Goal: Information Seeking & Learning: Learn about a topic

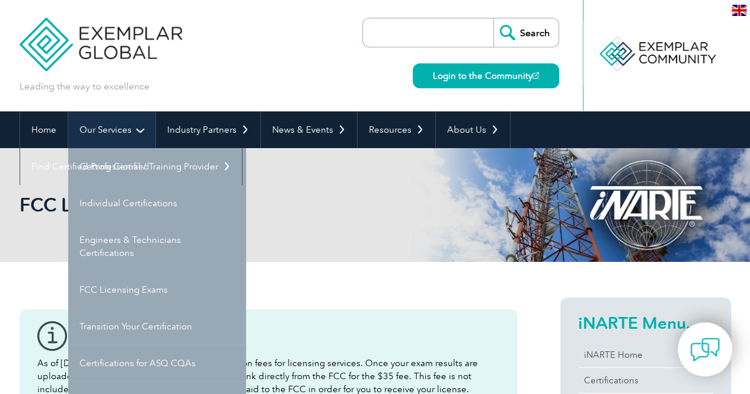
click at [133, 133] on link "Our Services" at bounding box center [111, 129] width 87 height 37
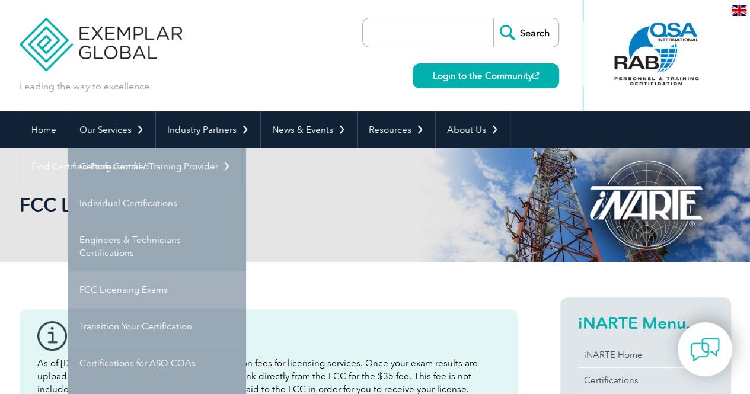
click at [159, 293] on link "FCC Licensing Exams" at bounding box center [157, 289] width 178 height 37
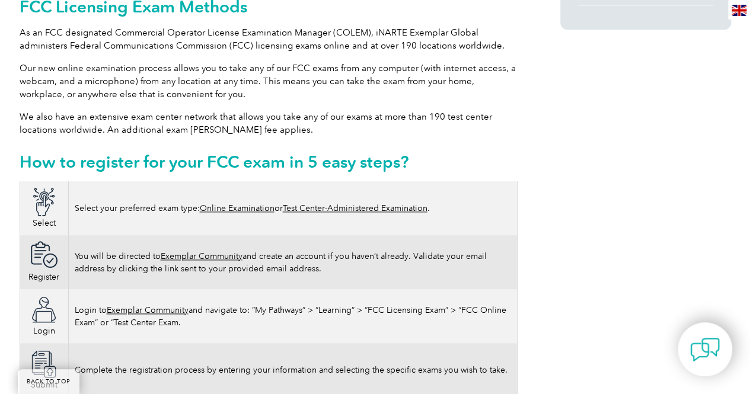
scroll to position [603, 0]
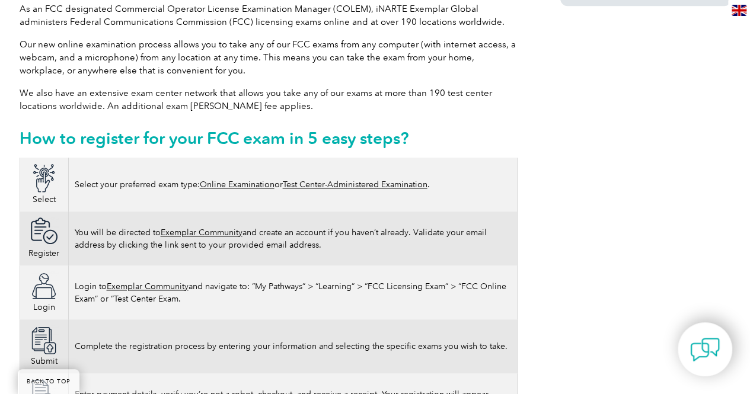
click at [257, 180] on link "Online Examination" at bounding box center [237, 185] width 75 height 10
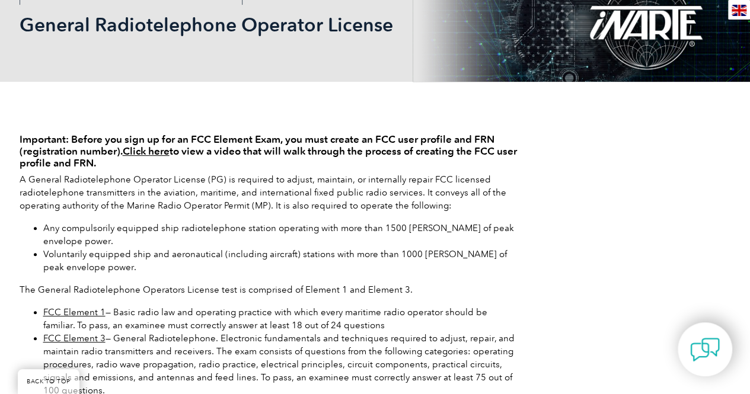
scroll to position [190, 0]
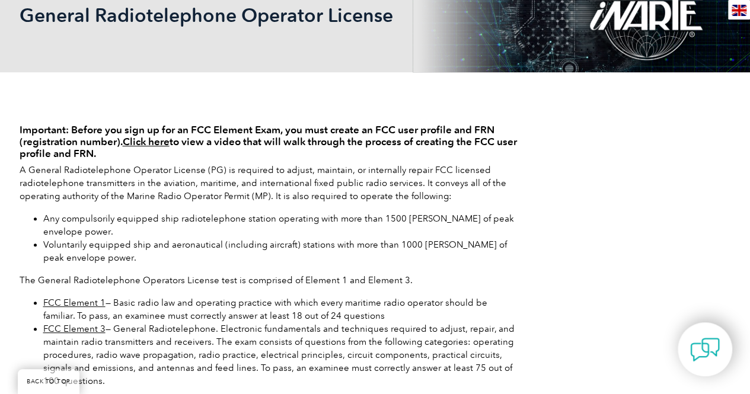
click at [147, 139] on link "Click here" at bounding box center [146, 142] width 47 height 12
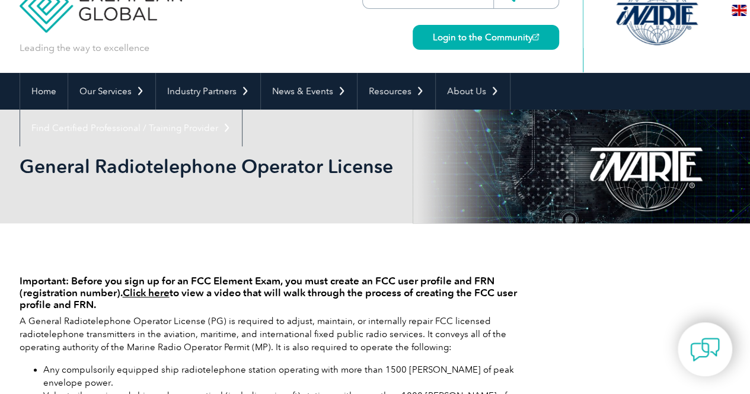
scroll to position [37, 0]
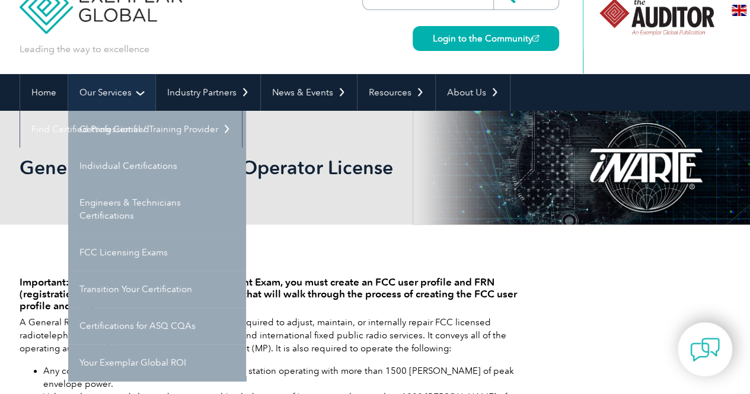
click at [137, 97] on link "Our Services" at bounding box center [111, 92] width 87 height 37
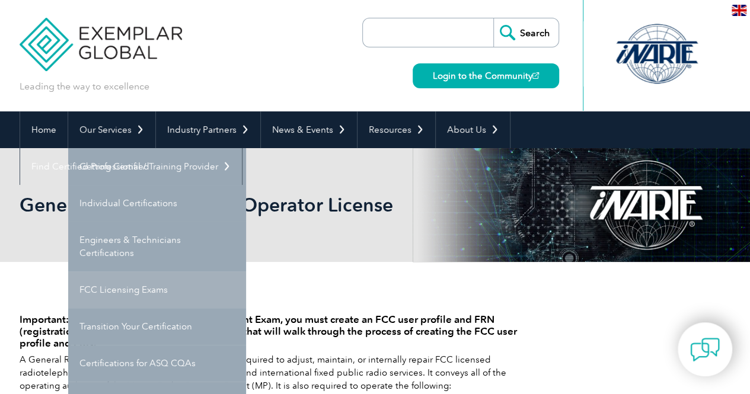
click at [158, 283] on link "FCC Licensing Exams" at bounding box center [157, 289] width 178 height 37
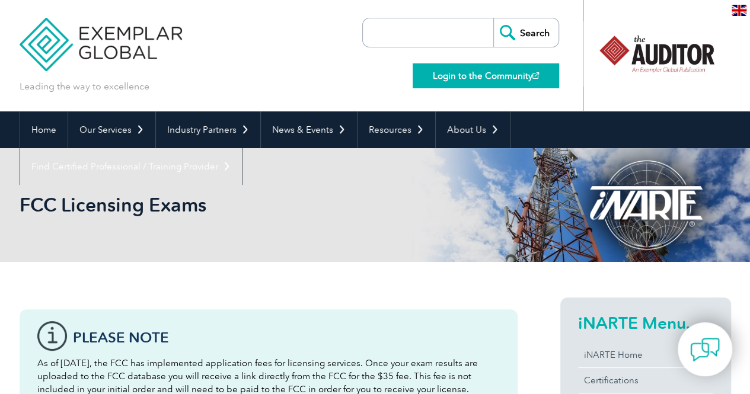
click at [519, 73] on link "Login to the Community" at bounding box center [485, 75] width 146 height 25
